Goal: Task Accomplishment & Management: Manage account settings

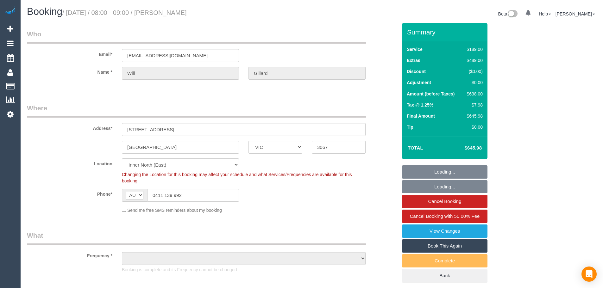
select select "VIC"
select select "object:693"
select select "string:stripe-pm_1QFmFv2GScqysDRV52dyJVV8"
select select "number:28"
select select "number:14"
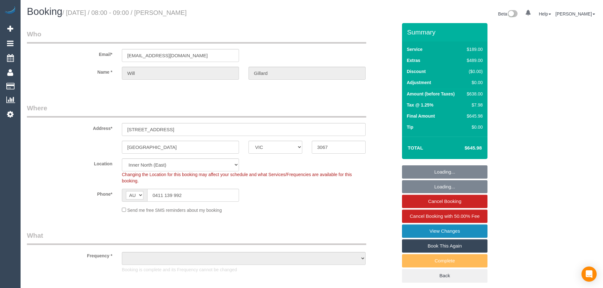
select select "number:21"
select select "number:24"
select select "number:13"
click at [457, 232] on link "View Changes" at bounding box center [444, 231] width 85 height 13
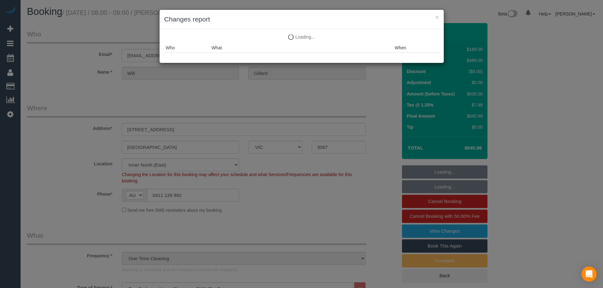
select select "object:1660"
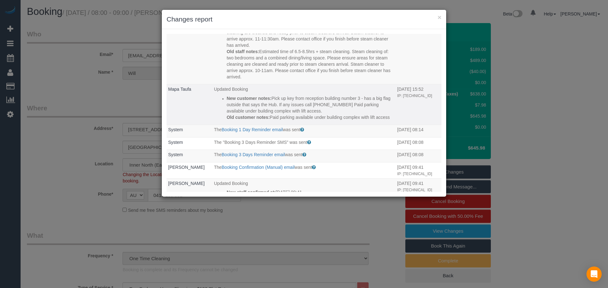
scroll to position [253, 0]
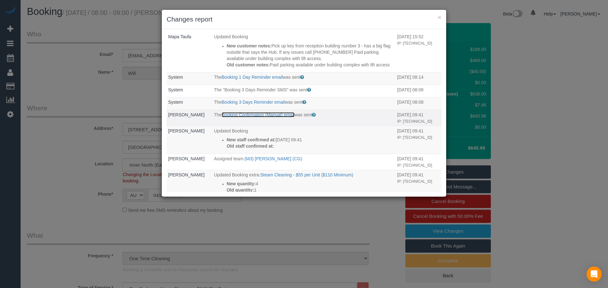
click at [279, 117] on link "Booking Confirmation (Manual) email" at bounding box center [258, 114] width 73 height 5
click at [259, 117] on link "Booking Confirmation (Manual) email" at bounding box center [258, 114] width 73 height 5
click at [286, 117] on link "Booking Confirmation (Manual) email" at bounding box center [258, 114] width 73 height 5
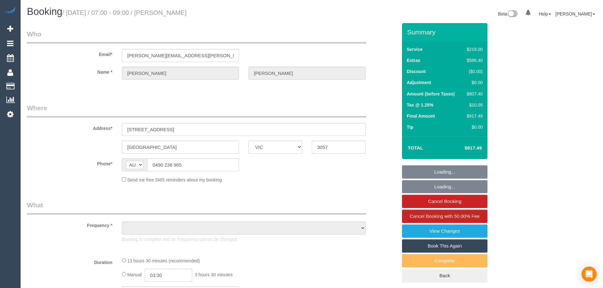
select select "VIC"
select select "object:599"
select select "string:stripe-pm_1RsBfR2GScqysDRV5yU120As"
select select "number:28"
select select "number:15"
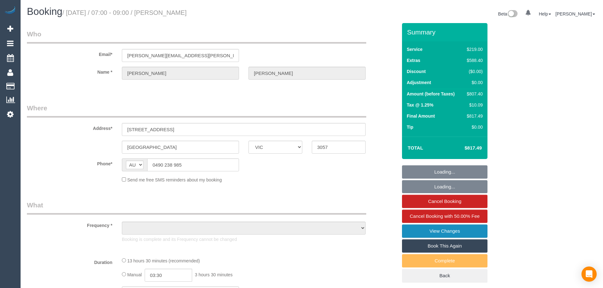
select select "number:18"
select select "number:24"
select select "number:33"
select select "number:26"
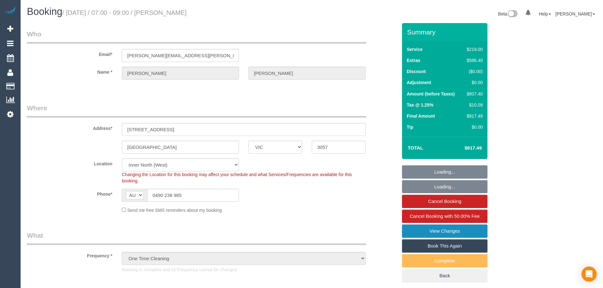
click at [481, 234] on link "View Changes" at bounding box center [444, 231] width 85 height 13
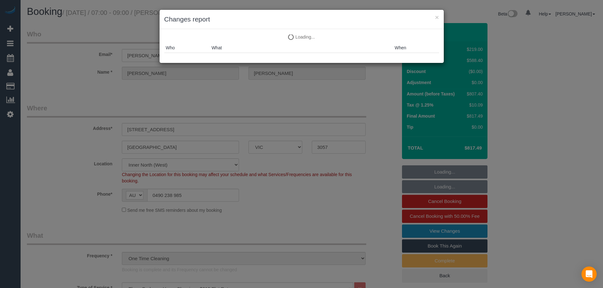
select select "object:1648"
select select "spot1"
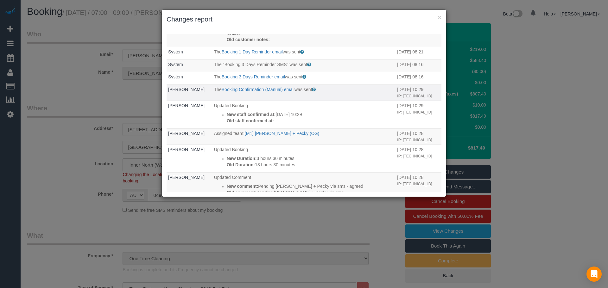
scroll to position [285, 0]
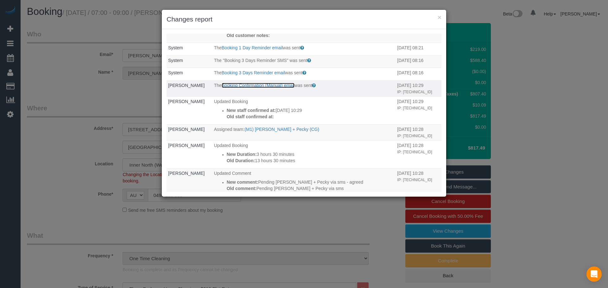
click at [282, 88] on link "Booking Confirmation (Manual) email" at bounding box center [258, 85] width 73 height 5
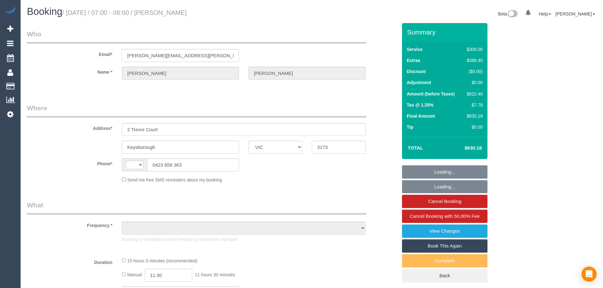
select select "VIC"
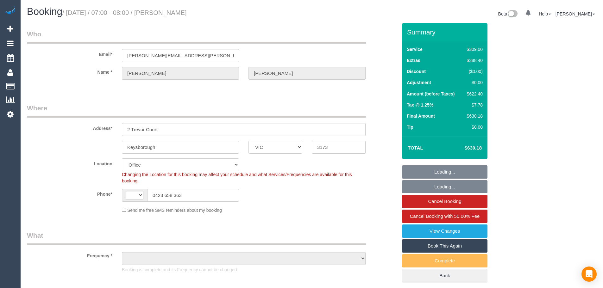
select select "string:AU"
select select "object:779"
select select "number:28"
select select "number:14"
select select "number:19"
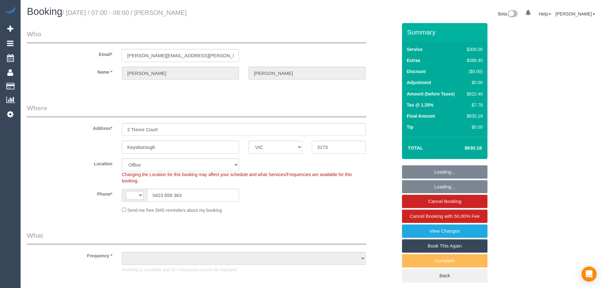
select select "number:36"
click at [471, 234] on link "View Changes" at bounding box center [444, 231] width 85 height 13
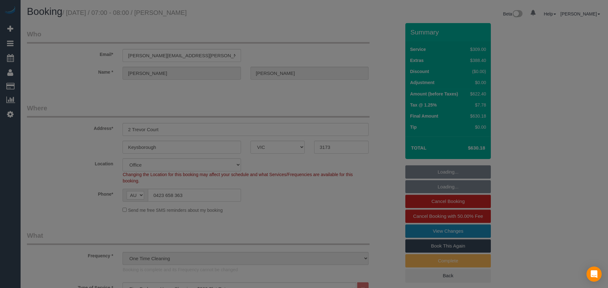
select select "object:2215"
select select "string:stripe-pm_1RvBfz2GScqysDRV11SQcbDX"
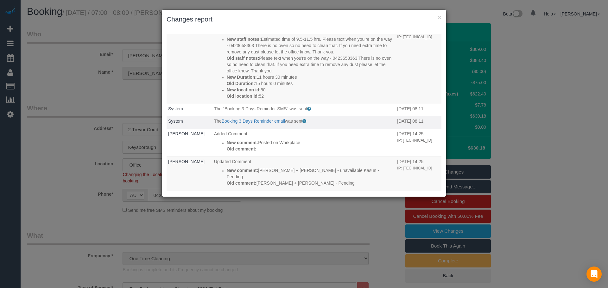
scroll to position [127, 0]
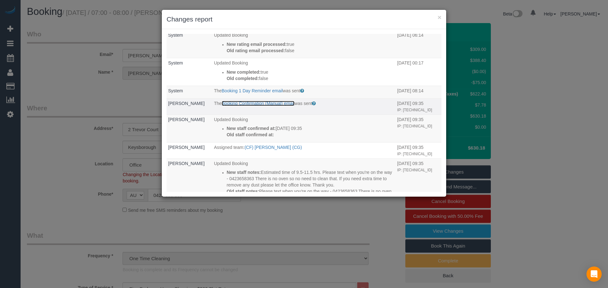
click at [266, 105] on link "Booking Confirmation (Manual) email" at bounding box center [258, 103] width 73 height 5
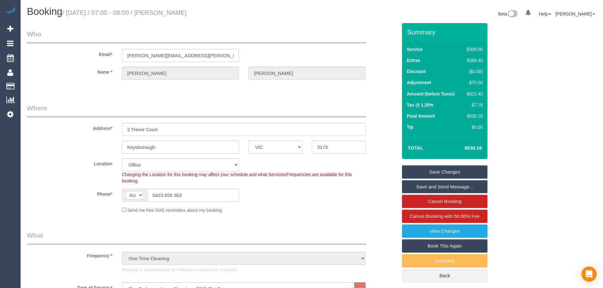
click at [459, 189] on link "Save and Send Message..." at bounding box center [444, 186] width 85 height 13
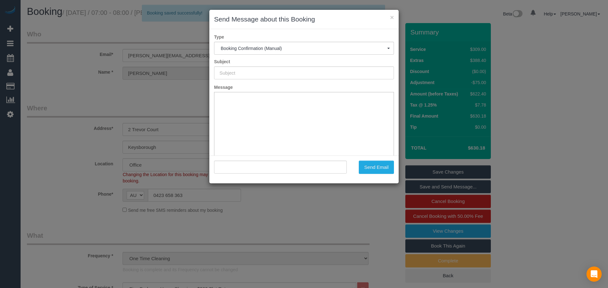
scroll to position [0, 0]
type input "Booking Confirmed"
type input ""Jessy Diep" <jessie.diep@hotmail.com>"
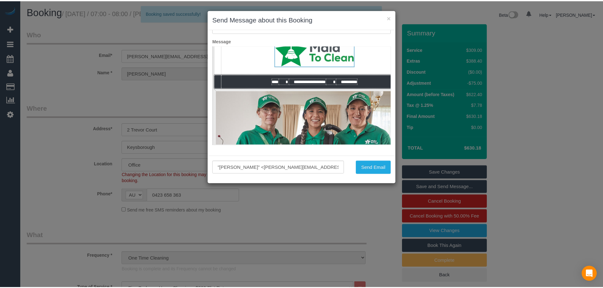
scroll to position [32, 0]
